Goal: Task Accomplishment & Management: Complete application form

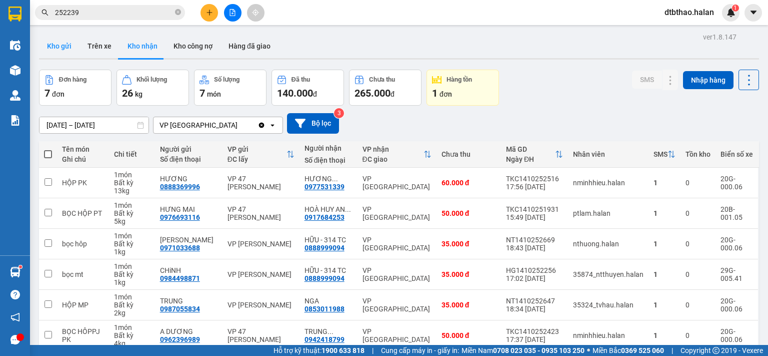
click at [64, 47] on button "Kho gửi" at bounding box center [59, 46] width 41 height 24
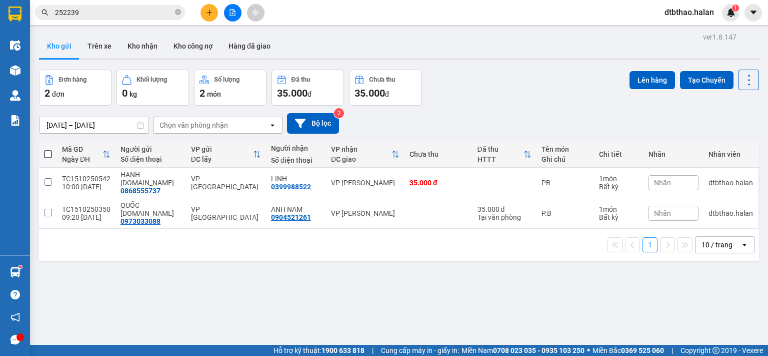
click at [47, 153] on span at bounding box center [48, 154] width 8 height 8
click at [48, 149] on input "checkbox" at bounding box center [48, 149] width 0 height 0
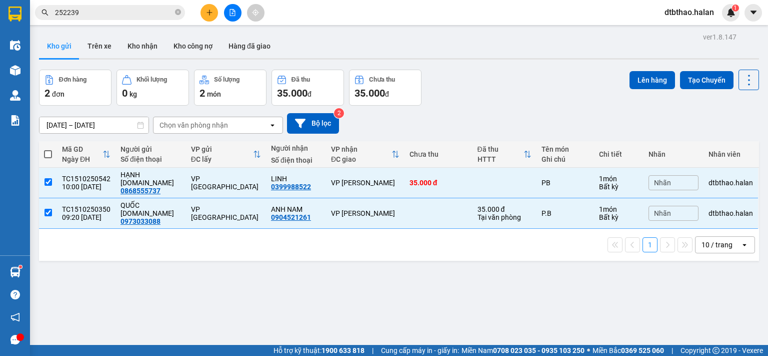
checkbox input "true"
click at [655, 82] on button "Lên hàng" at bounding box center [653, 80] width 46 height 18
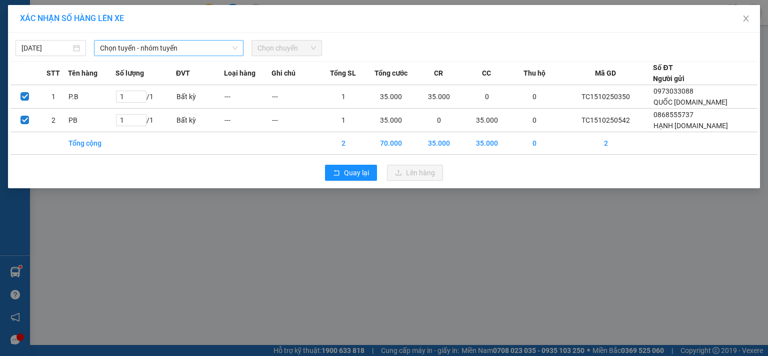
click at [183, 47] on span "Chọn tuyến - nhóm tuyến" at bounding box center [169, 48] width 138 height 15
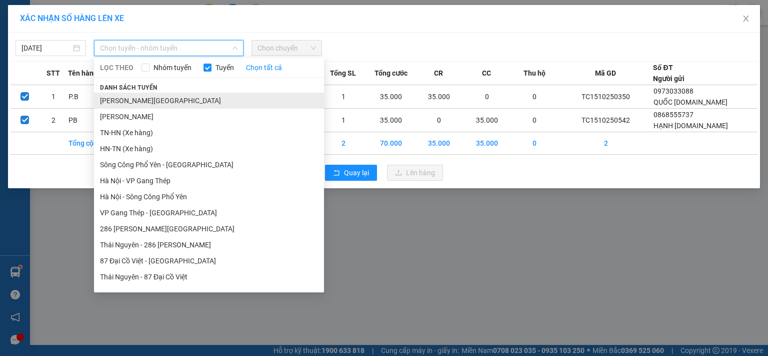
click at [167, 102] on li "[PERSON_NAME][GEOGRAPHIC_DATA]" at bounding box center [209, 101] width 230 height 16
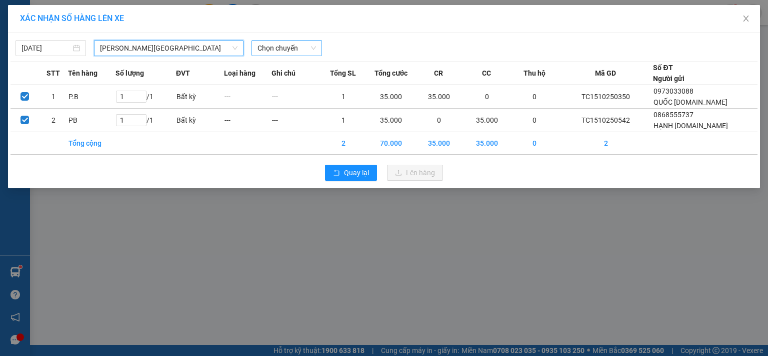
click at [278, 46] on span "Chọn chuyến" at bounding box center [287, 48] width 59 height 15
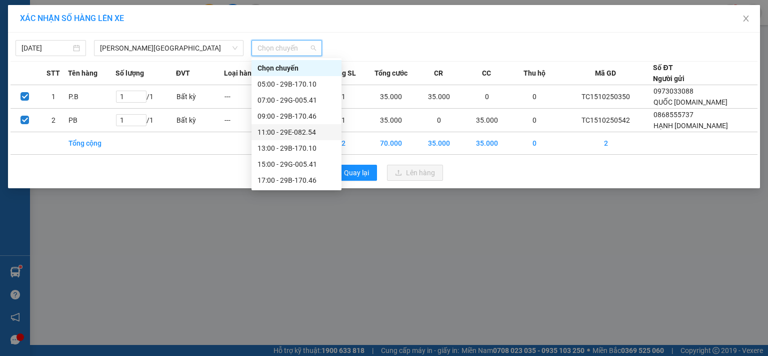
click at [300, 132] on div "11:00 - 29E-082.54" at bounding box center [297, 132] width 78 height 11
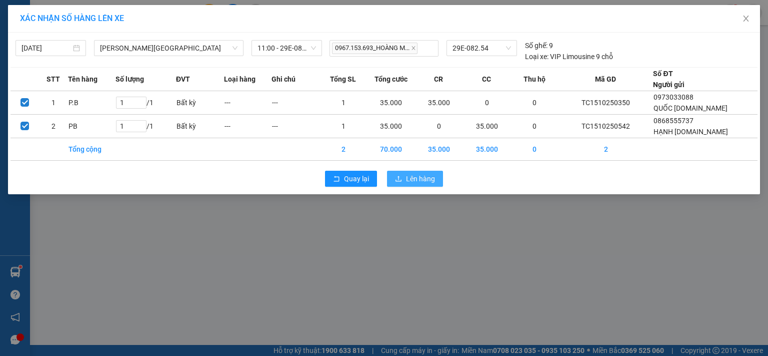
click at [425, 180] on span "Lên hàng" at bounding box center [420, 178] width 29 height 11
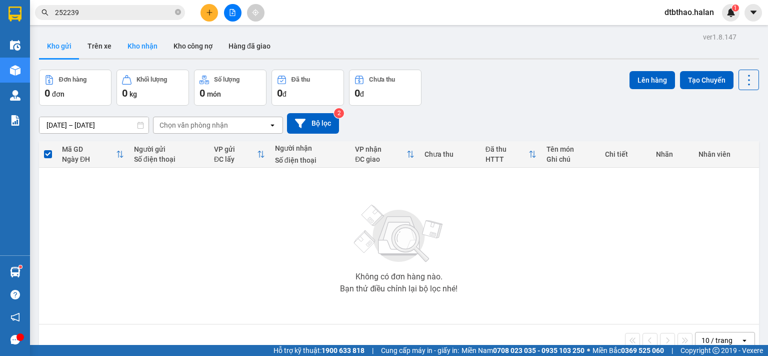
click at [149, 49] on button "Kho nhận" at bounding box center [143, 46] width 46 height 24
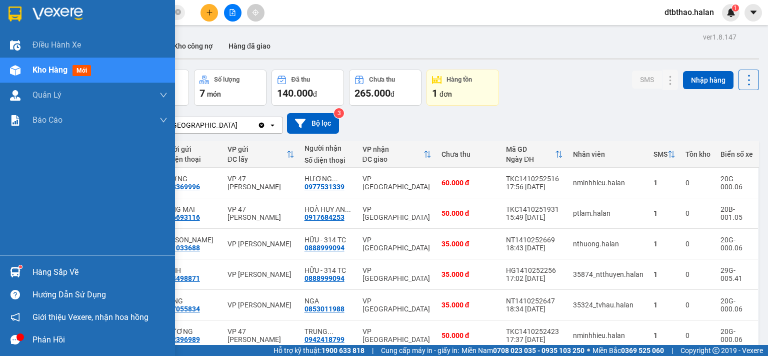
click at [43, 270] on div "Hàng sắp về" at bounding box center [100, 272] width 135 height 15
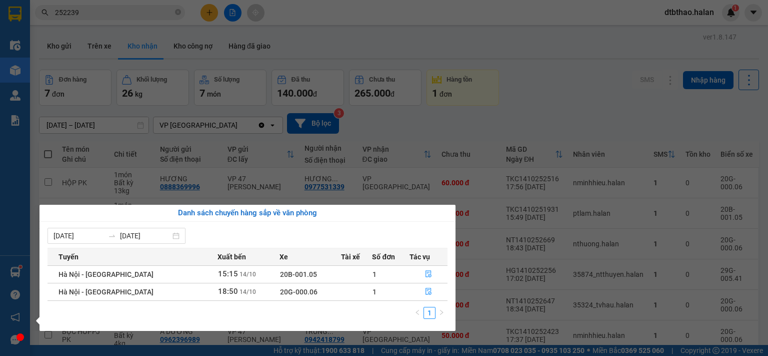
click at [550, 98] on section "Kết quả tìm kiếm ( 168 ) Bộ lọc Mã ĐH Trạng thái Món hàng Thu hộ Tổng cước Chưa…" at bounding box center [384, 178] width 768 height 356
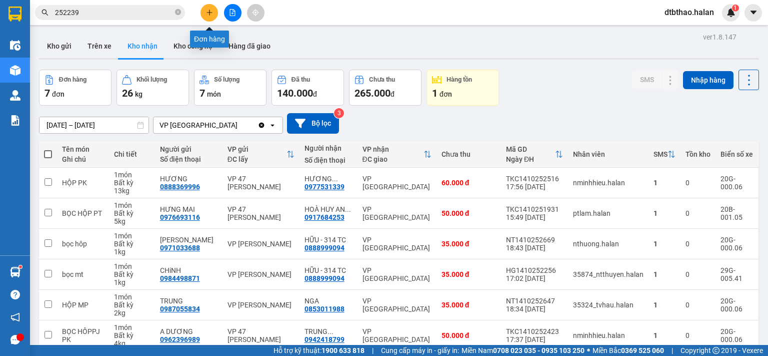
click at [208, 12] on icon "plus" at bounding box center [209, 12] width 7 height 7
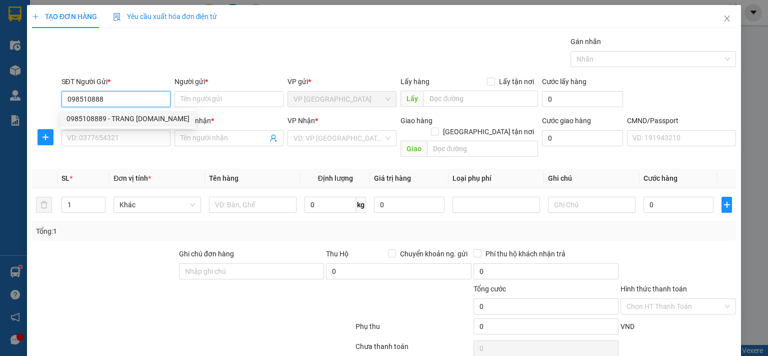
click at [150, 119] on div "0985108889 - TRANG [DOMAIN_NAME]" at bounding box center [128, 118] width 123 height 11
type input "0985108889"
type input "TRANG [DOMAIN_NAME]"
type input "0985108889"
drag, startPoint x: 150, startPoint y: 142, endPoint x: 154, endPoint y: 154, distance: 12.5
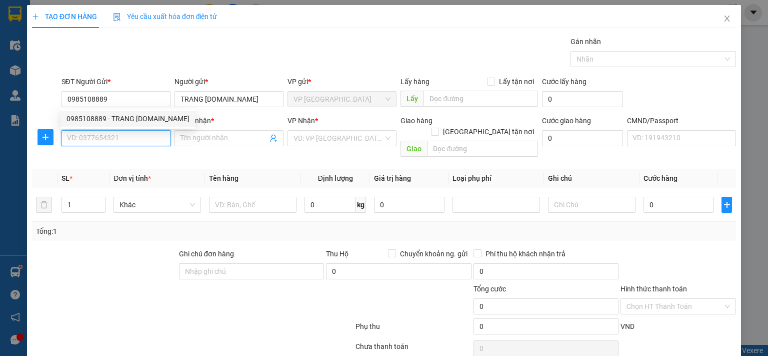
click at [151, 142] on input "SĐT Người Nhận *" at bounding box center [116, 138] width 109 height 16
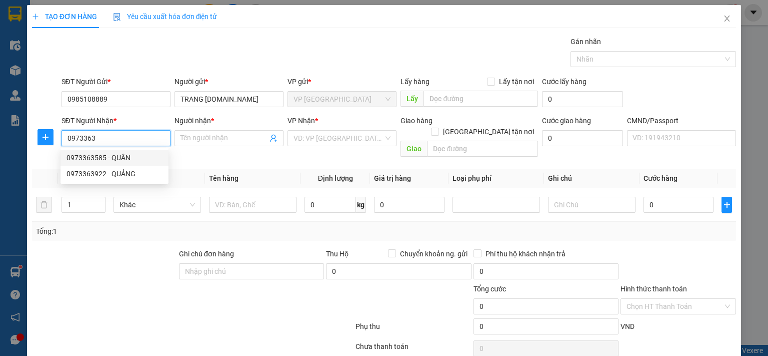
click at [125, 163] on div "0973363585 - QUÂN" at bounding box center [115, 157] width 96 height 11
type input "0973363585"
type input "QUÂN"
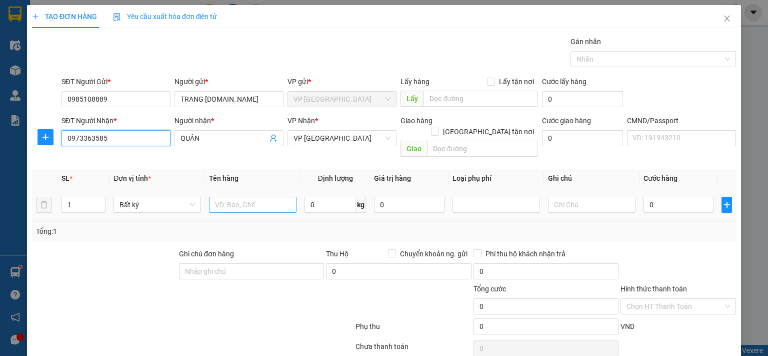
type input "0973363585"
click at [259, 197] on input "text" at bounding box center [253, 205] width 88 height 16
type input "b"
type input "BS"
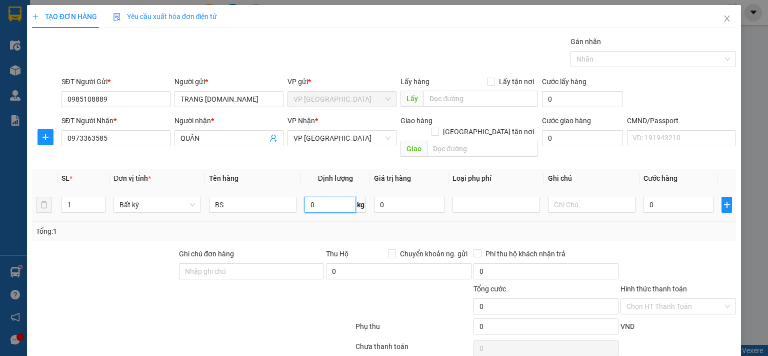
click at [328, 198] on input "0" at bounding box center [331, 205] width 52 height 16
type input "1"
click at [694, 197] on input "0" at bounding box center [679, 205] width 70 height 16
type input "25.000"
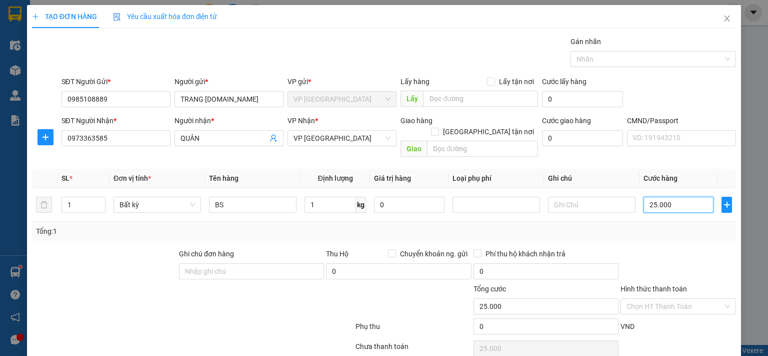
scroll to position [33, 0]
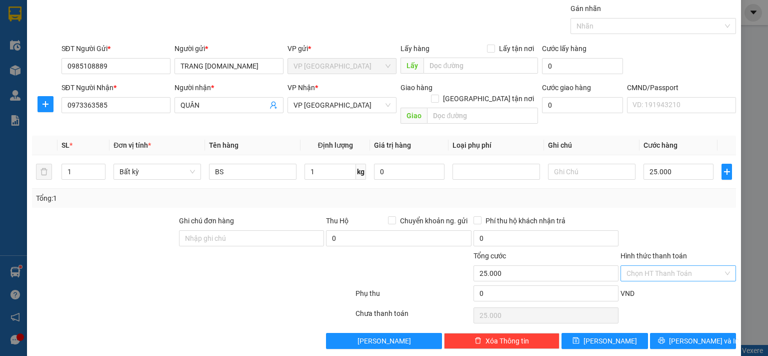
click at [661, 266] on input "Hình thức thanh toán" at bounding box center [675, 273] width 97 height 15
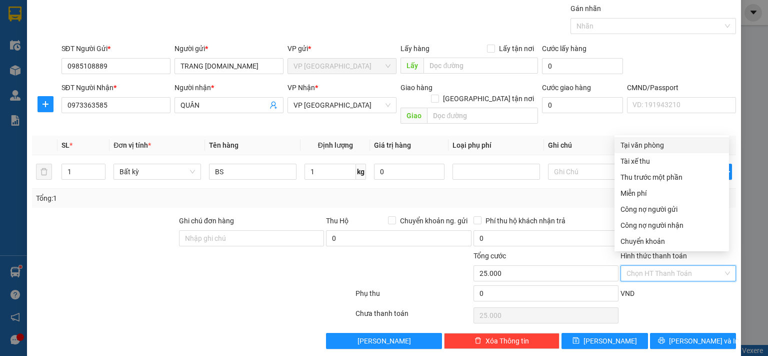
click at [658, 146] on div "Tại văn phòng" at bounding box center [672, 145] width 103 height 11
type input "0"
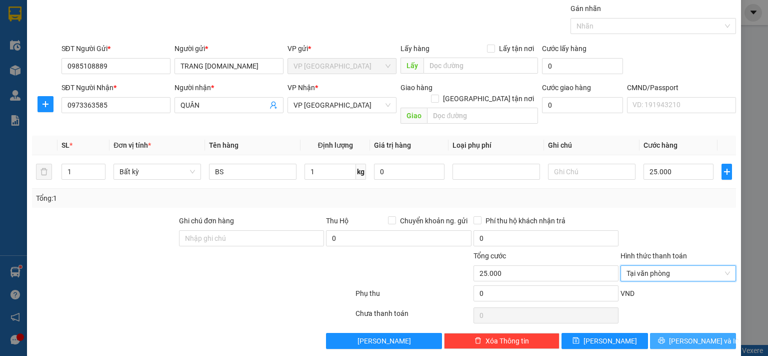
click at [683, 335] on span "[PERSON_NAME] và In" at bounding box center [704, 340] width 70 height 11
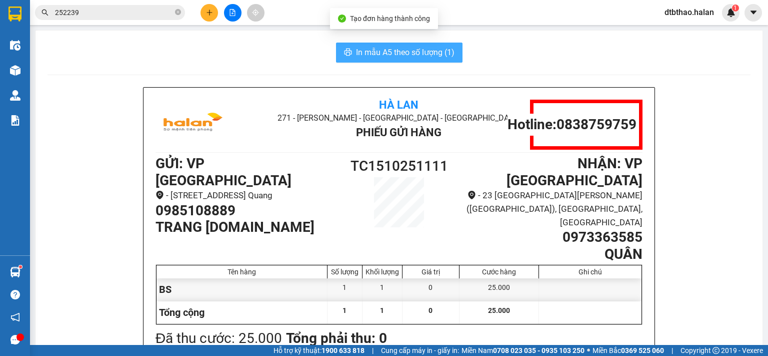
click at [380, 49] on span "In mẫu A5 theo số lượng (1)" at bounding box center [405, 52] width 99 height 13
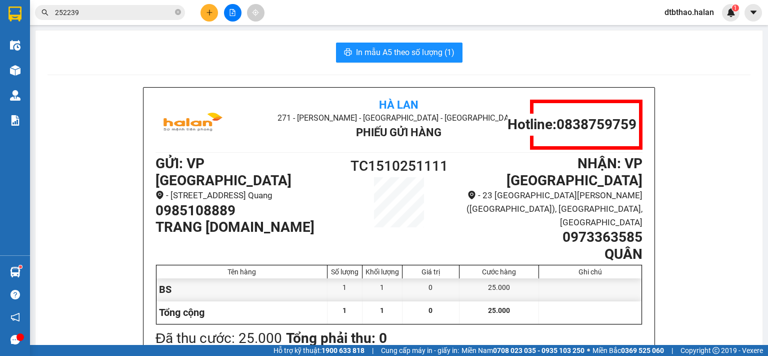
drag, startPoint x: 154, startPoint y: 156, endPoint x: 234, endPoint y: 162, distance: 80.2
click at [234, 202] on h1 "0985108889" at bounding box center [247, 210] width 183 height 17
click at [211, 9] on icon "plus" at bounding box center [209, 12] width 7 height 7
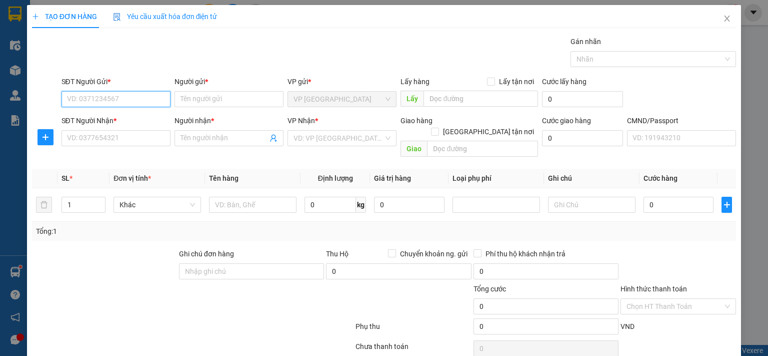
paste input "0985108889"
type input "0985108889"
drag, startPoint x: 125, startPoint y: 116, endPoint x: 129, endPoint y: 135, distance: 19.9
click at [125, 116] on div "0985108889 - TRANG [DOMAIN_NAME]" at bounding box center [128, 118] width 123 height 11
type input "TRANG [DOMAIN_NAME]"
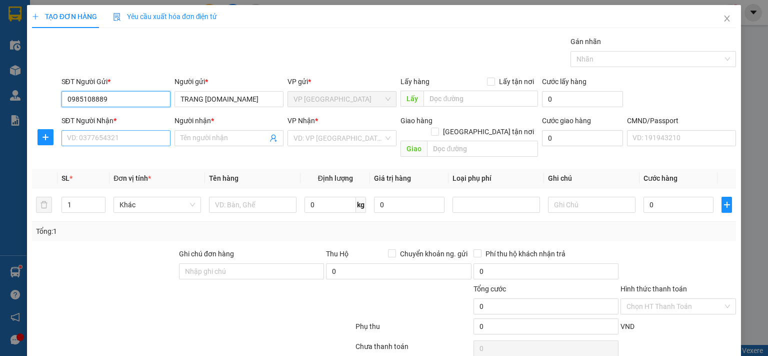
type input "0985108889"
click at [134, 136] on input "SĐT Người Nhận *" at bounding box center [116, 138] width 109 height 16
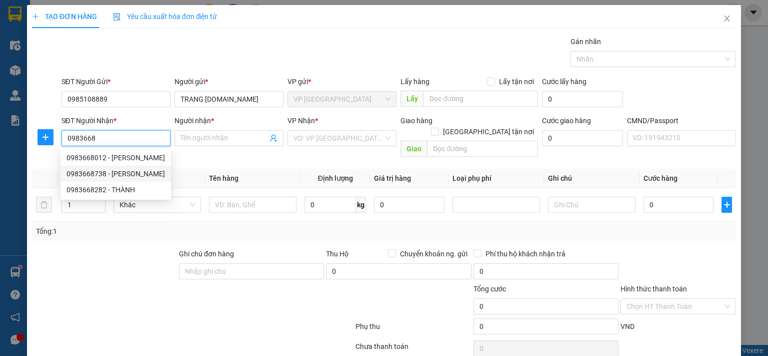
click at [129, 176] on div "0983668738 - [PERSON_NAME]" at bounding box center [116, 173] width 99 height 11
type input "0983668738"
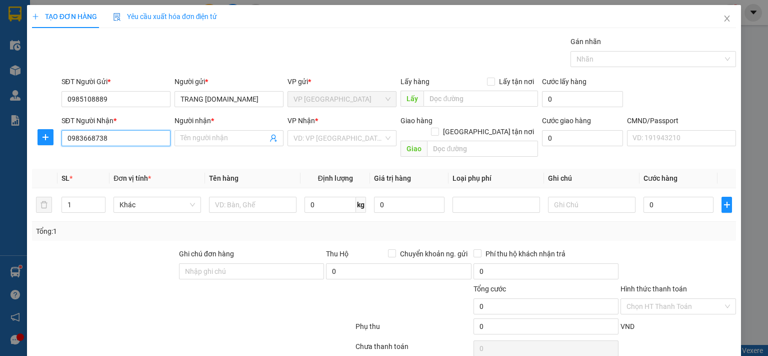
type input "C HẰNG"
type input "0983668738"
drag, startPoint x: 44, startPoint y: 137, endPoint x: 220, endPoint y: 190, distance: 183.4
click at [47, 136] on icon "plus" at bounding box center [46, 137] width 8 height 8
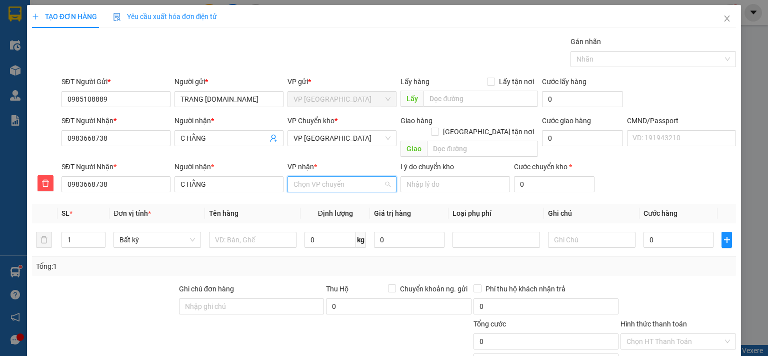
click at [302, 177] on input "VP nhận *" at bounding box center [339, 184] width 90 height 15
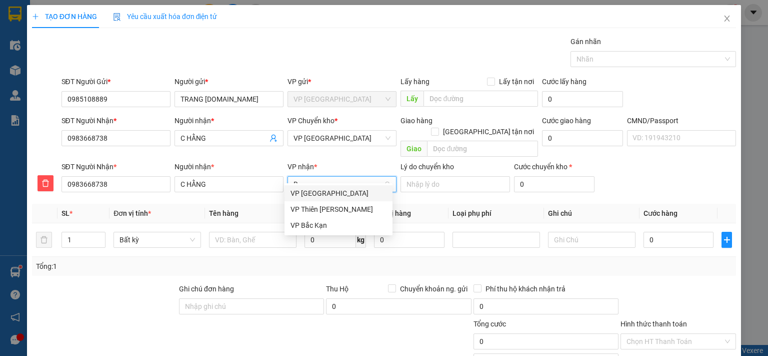
type input "BĂ"
drag, startPoint x: 320, startPoint y: 198, endPoint x: 318, endPoint y: 191, distance: 7.2
click at [319, 198] on div "VP [GEOGRAPHIC_DATA]" at bounding box center [339, 193] width 96 height 11
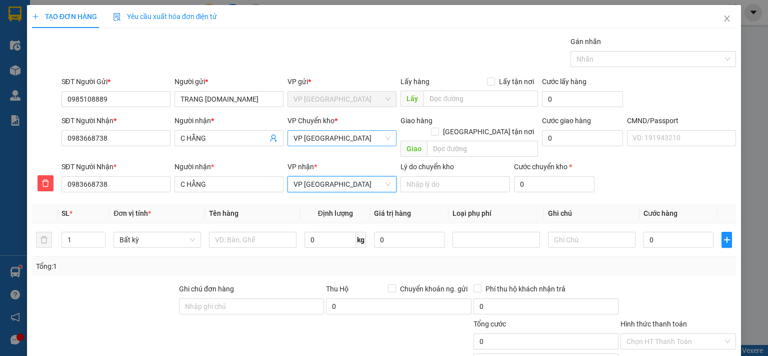
click at [323, 135] on span "VP [GEOGRAPHIC_DATA]" at bounding box center [342, 138] width 97 height 15
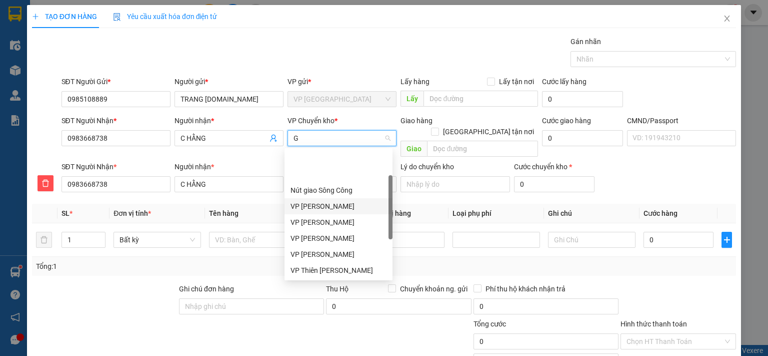
type input "GI"
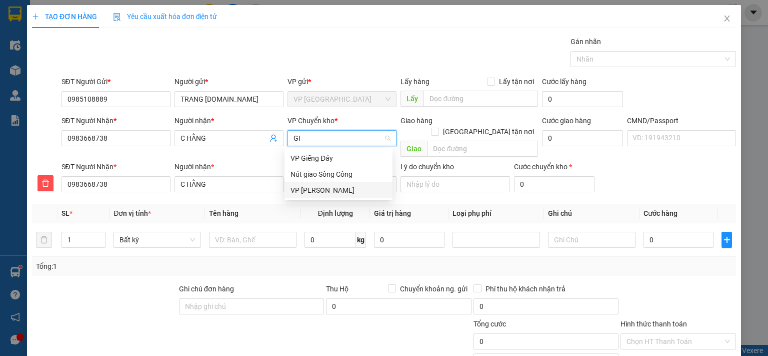
click at [319, 194] on div "VP [PERSON_NAME]" at bounding box center [339, 190] width 96 height 11
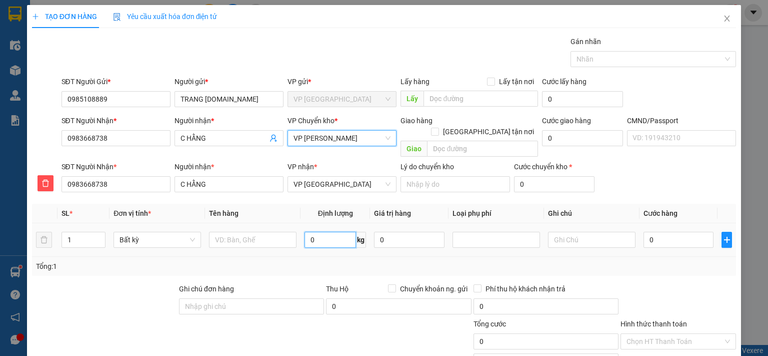
click at [316, 232] on input "0" at bounding box center [331, 240] width 52 height 16
type input "1"
click at [262, 232] on input "text" at bounding box center [253, 240] width 88 height 16
type input "35.000"
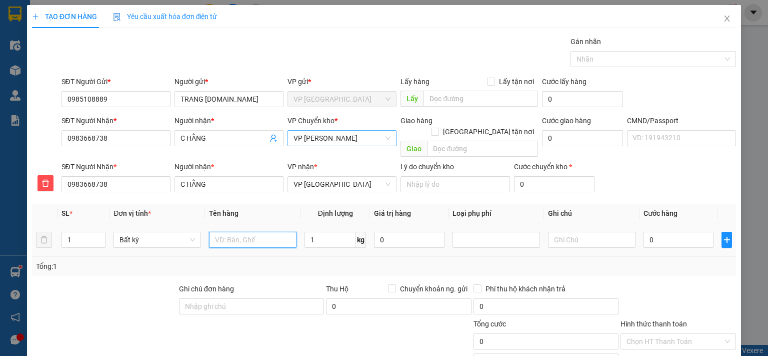
type input "35.000"
type input "BS"
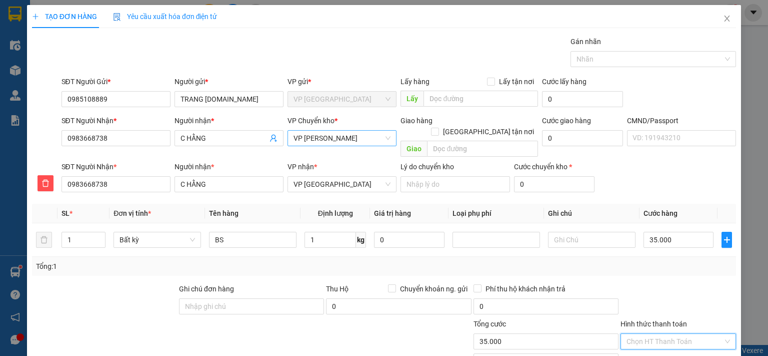
click at [654, 334] on input "Hình thức thanh toán" at bounding box center [675, 341] width 97 height 15
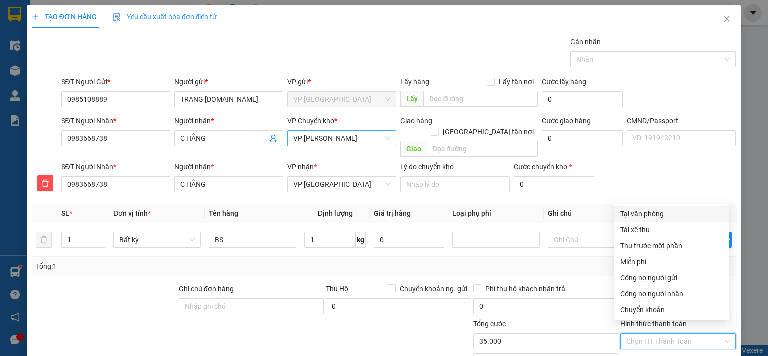
click at [657, 208] on div "Tại văn phòng" at bounding box center [672, 213] width 103 height 11
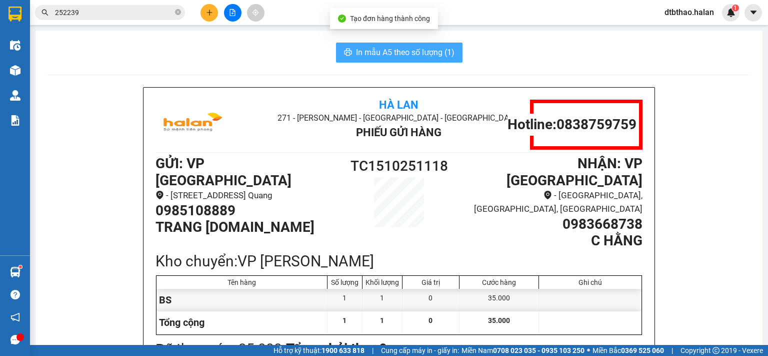
click at [412, 49] on span "In mẫu A5 theo số lượng (1)" at bounding box center [405, 52] width 99 height 13
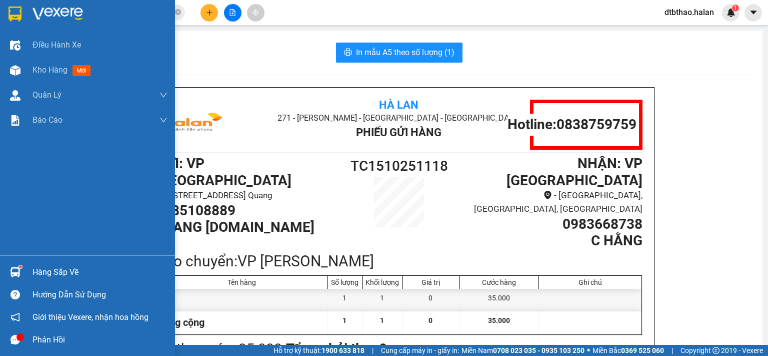
click at [47, 273] on div "Hàng sắp về" at bounding box center [100, 272] width 135 height 15
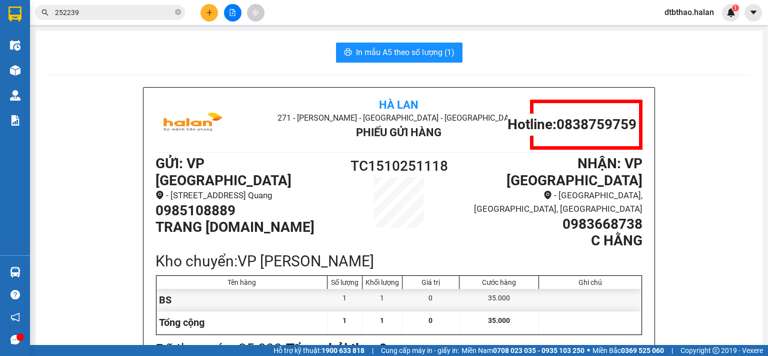
click at [497, 223] on section "Kết quả tìm kiếm ( 168 ) Bộ lọc Mã ĐH Trạng thái Món hàng Thu hộ Tổng cước Chưa…" at bounding box center [384, 178] width 768 height 356
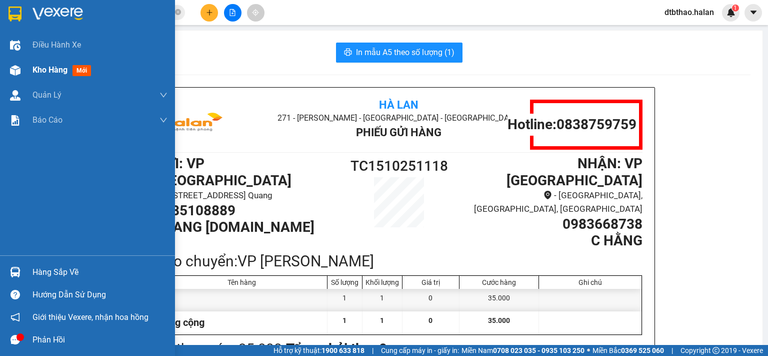
click at [34, 70] on span "Kho hàng" at bounding box center [50, 70] width 35 height 10
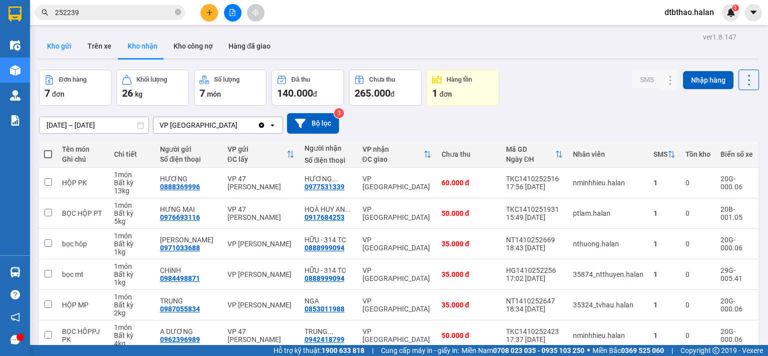
drag, startPoint x: 57, startPoint y: 45, endPoint x: 65, endPoint y: 61, distance: 17.9
click at [57, 46] on button "Kho gửi" at bounding box center [59, 46] width 41 height 24
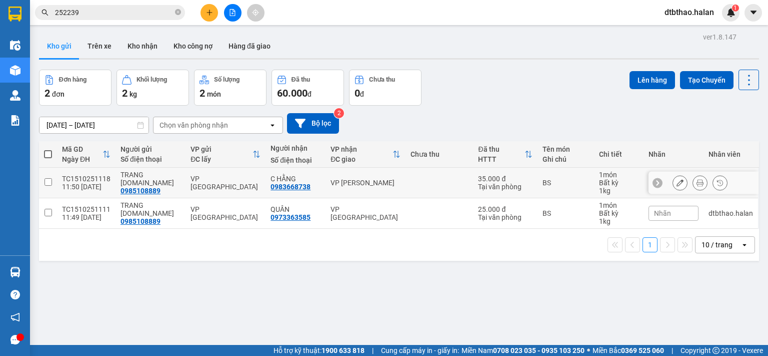
click at [45, 184] on input "checkbox" at bounding box center [49, 182] width 8 height 8
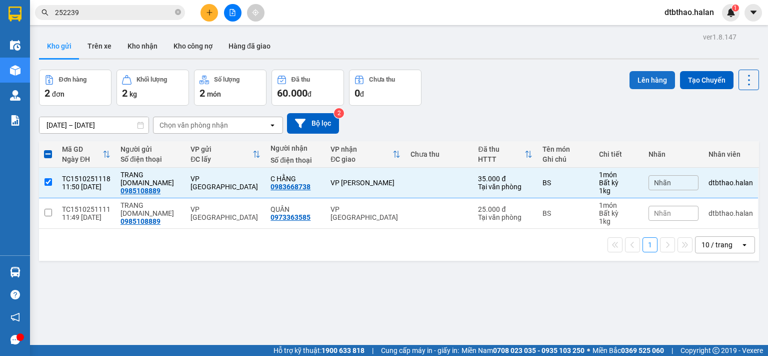
click at [642, 83] on button "Lên hàng" at bounding box center [653, 80] width 46 height 18
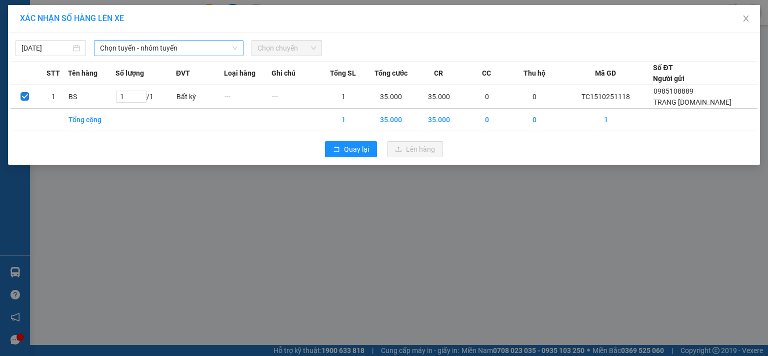
click at [135, 50] on span "Chọn tuyến - nhóm tuyến" at bounding box center [169, 48] width 138 height 15
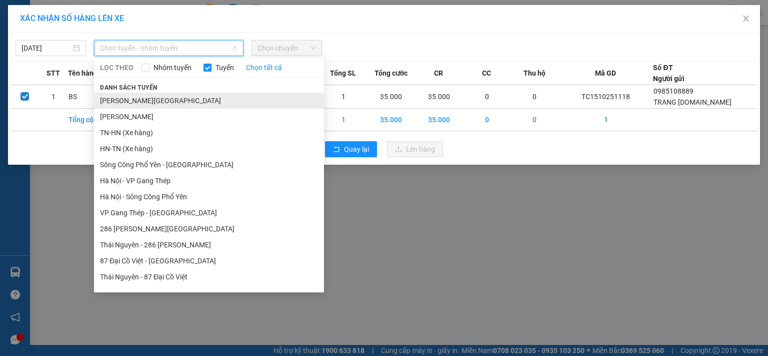
click at [183, 102] on li "[PERSON_NAME][GEOGRAPHIC_DATA]" at bounding box center [209, 101] width 230 height 16
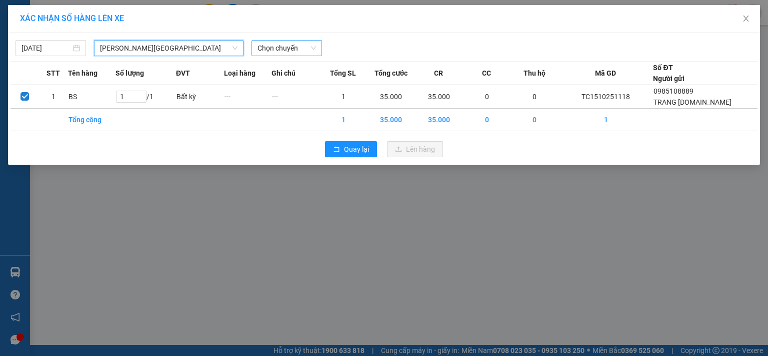
click at [282, 46] on span "Chọn chuyến" at bounding box center [287, 48] width 59 height 15
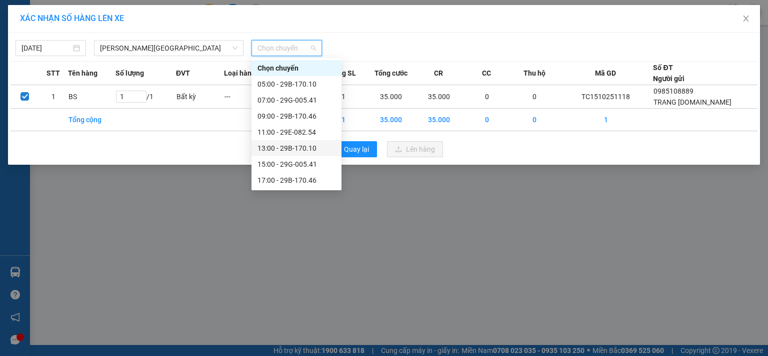
click at [304, 148] on div "13:00 - 29B-170.10" at bounding box center [297, 148] width 78 height 11
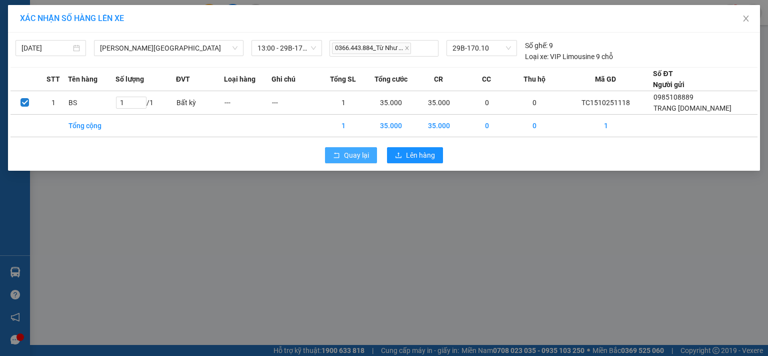
click at [361, 158] on span "Quay lại" at bounding box center [356, 155] width 25 height 11
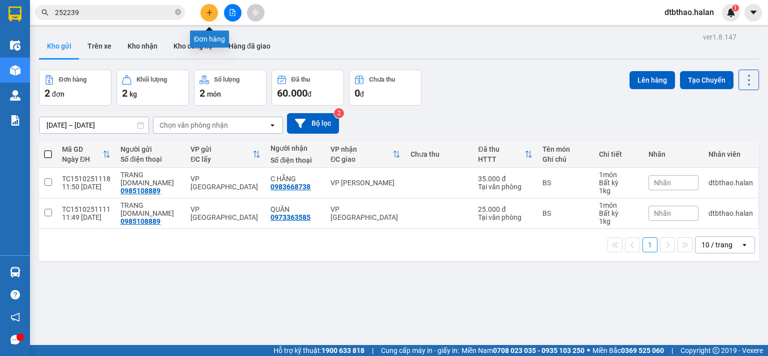
click at [209, 16] on icon "plus" at bounding box center [209, 12] width 7 height 7
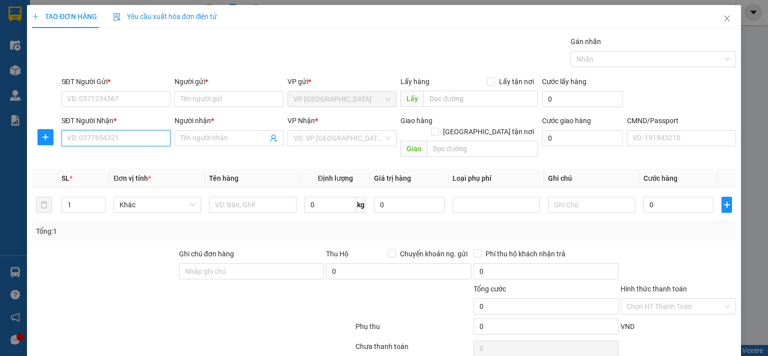
click at [150, 134] on input "SĐT Người Nhận *" at bounding box center [116, 138] width 109 height 16
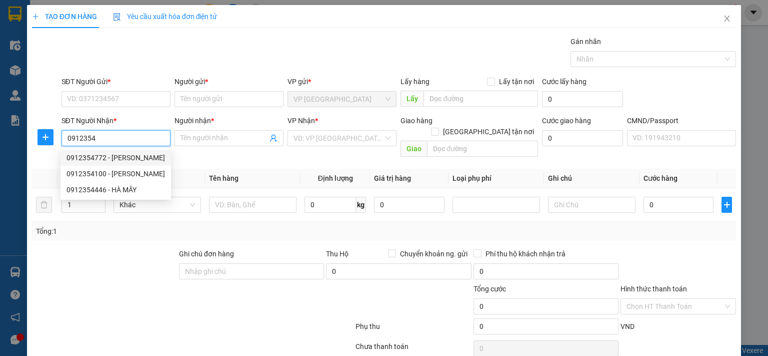
click at [158, 155] on div "0912354772 - [PERSON_NAME]" at bounding box center [116, 157] width 99 height 11
type input "0912354772"
type input "[PERSON_NAME]"
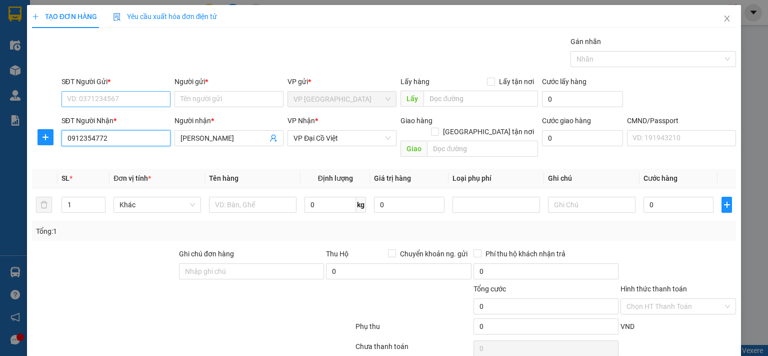
type input "0912354772"
click at [142, 92] on input "SĐT Người Gửi *" at bounding box center [116, 99] width 109 height 16
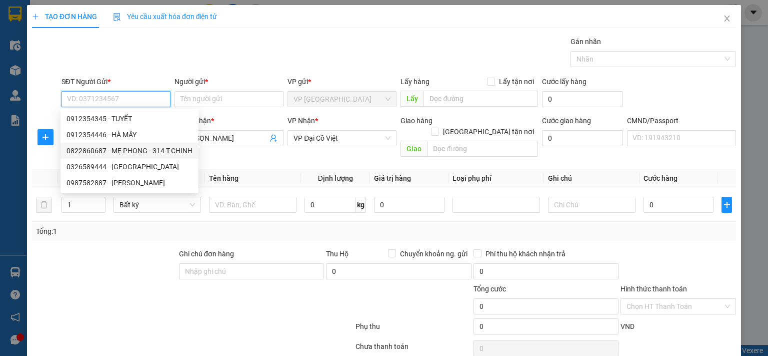
click at [162, 152] on div "0822860687 - MẸ PHONG - 314 T-CHINH" at bounding box center [130, 150] width 126 height 11
type input "0822860687"
type input "MẸ PHONG - 314 T-CHINH"
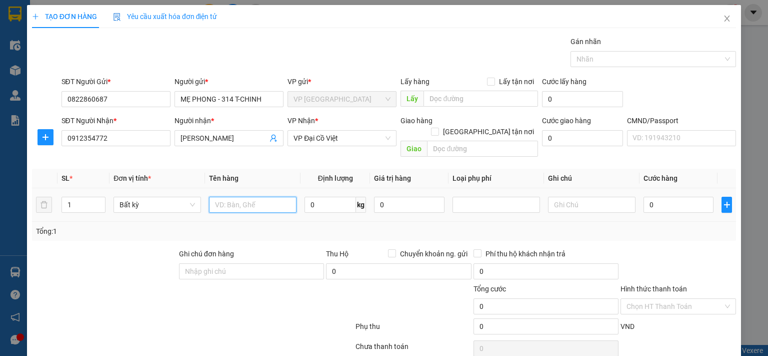
click at [254, 197] on input "text" at bounding box center [253, 205] width 88 height 16
type input "HỘP ĐỒ ĂN"
click at [326, 197] on input "0" at bounding box center [331, 205] width 52 height 16
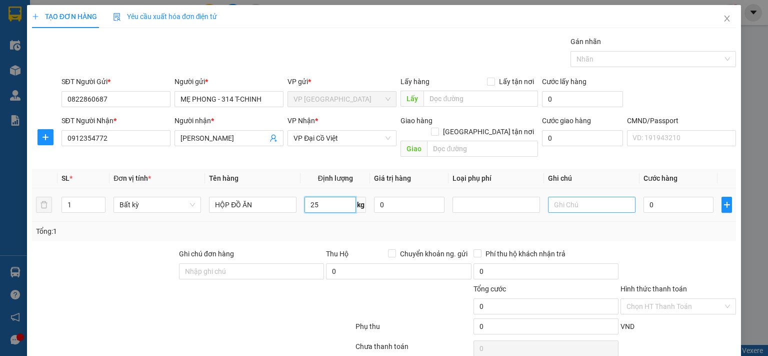
type input "25"
click at [568, 197] on input "text" at bounding box center [592, 205] width 88 height 16
type input "70.000"
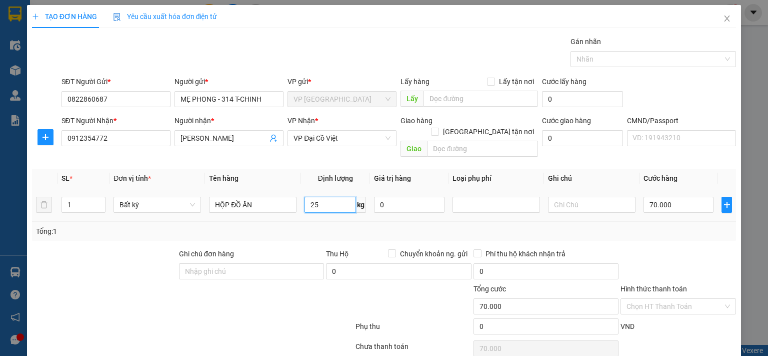
click at [331, 197] on input "25" at bounding box center [331, 205] width 52 height 16
type input "28"
click at [576, 197] on input "text" at bounding box center [592, 205] width 88 height 16
type input "25+28"
drag, startPoint x: 336, startPoint y: 192, endPoint x: 348, endPoint y: 198, distance: 13.9
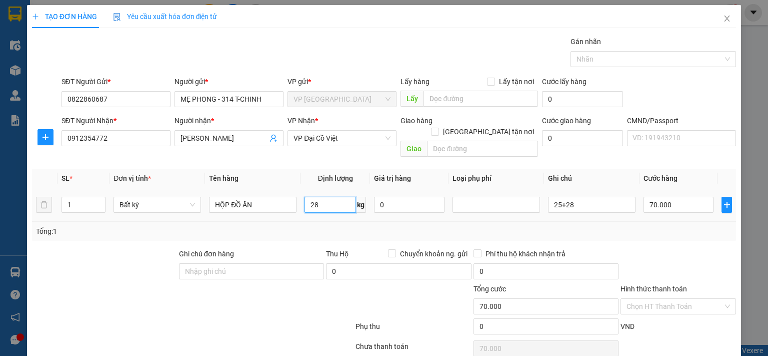
click at [336, 197] on input "28" at bounding box center [331, 205] width 52 height 16
type input "0"
click at [99, 201] on icon "up" at bounding box center [100, 202] width 3 height 2
type input "0"
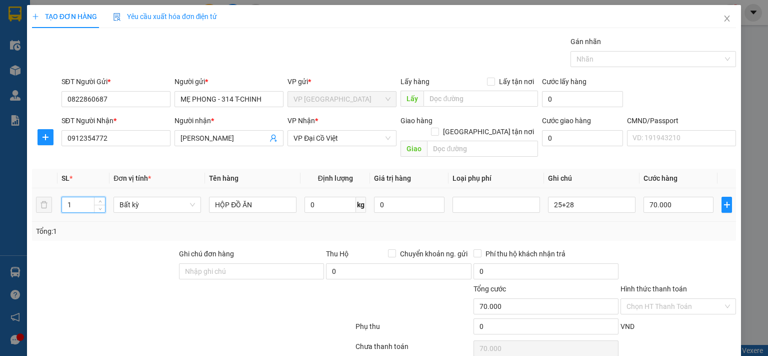
type input "0"
type input "2"
click at [99, 201] on icon "up" at bounding box center [101, 203] width 4 height 4
drag, startPoint x: 657, startPoint y: 194, endPoint x: 661, endPoint y: 198, distance: 6.0
click at [658, 197] on input "0" at bounding box center [679, 205] width 70 height 16
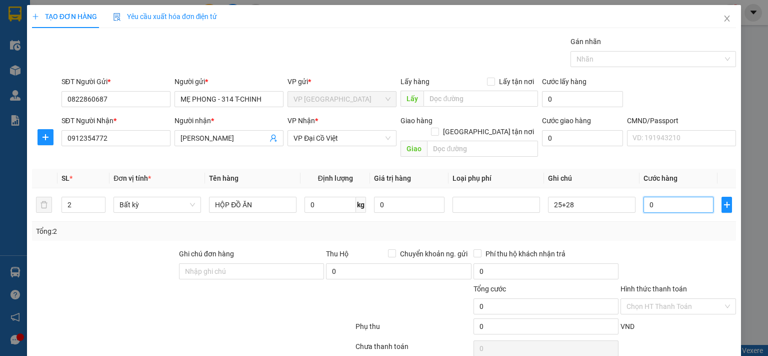
type input "1"
type input "13"
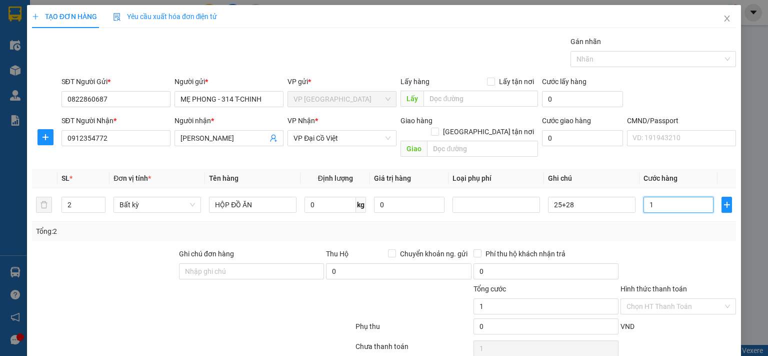
type input "13"
type input "130"
type input "1.300"
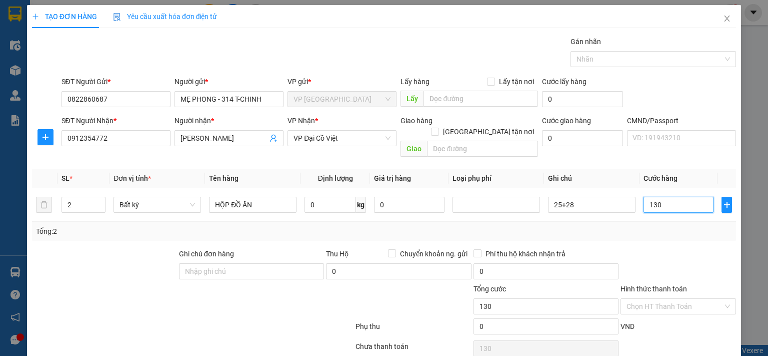
type input "1.300"
type input "13.000"
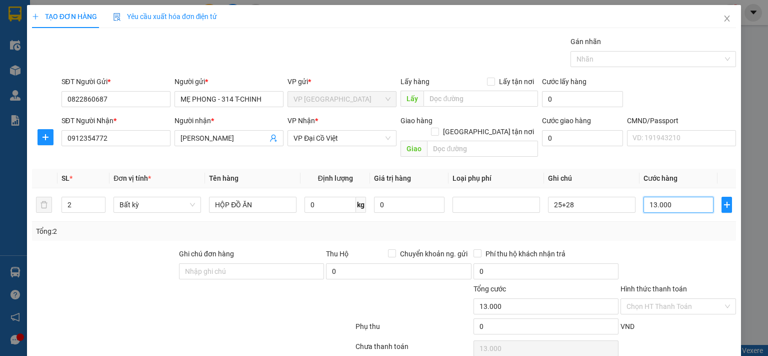
type input "130.000"
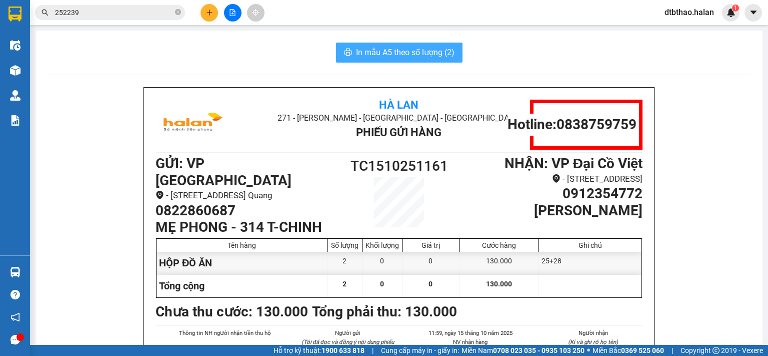
click at [425, 53] on span "In mẫu A5 theo số lượng (2)" at bounding box center [405, 52] width 99 height 13
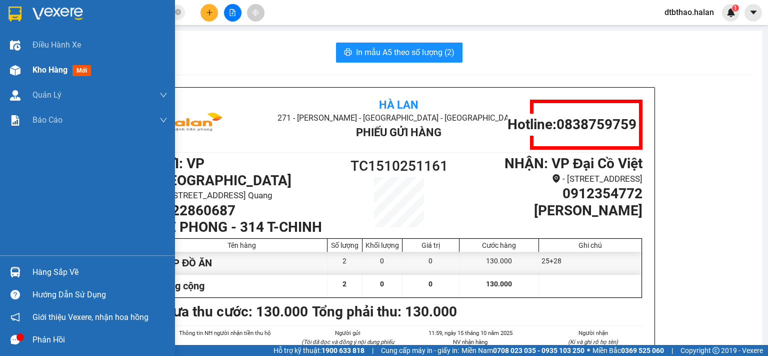
click at [53, 71] on span "Kho hàng" at bounding box center [50, 70] width 35 height 10
